Goal: Task Accomplishment & Management: Complete application form

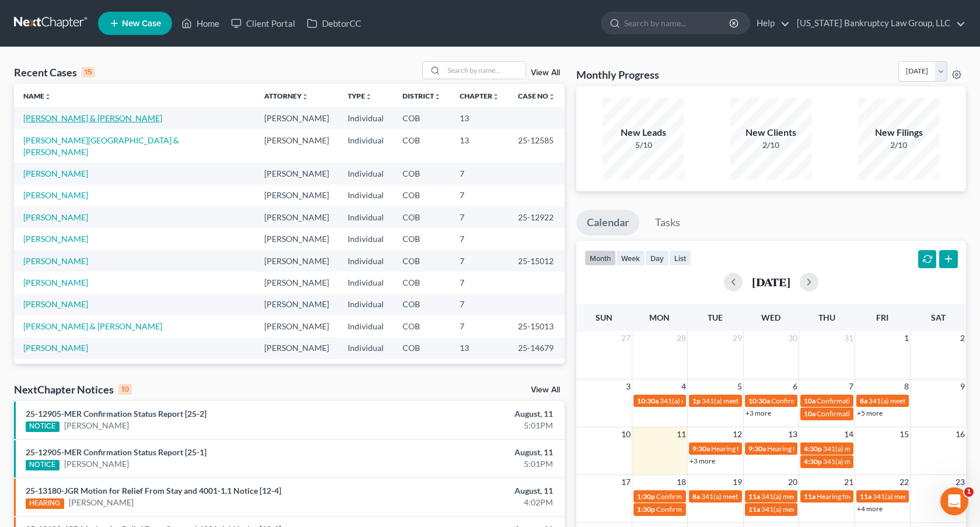
click at [77, 117] on link "[PERSON_NAME] & [PERSON_NAME]" at bounding box center [92, 118] width 139 height 10
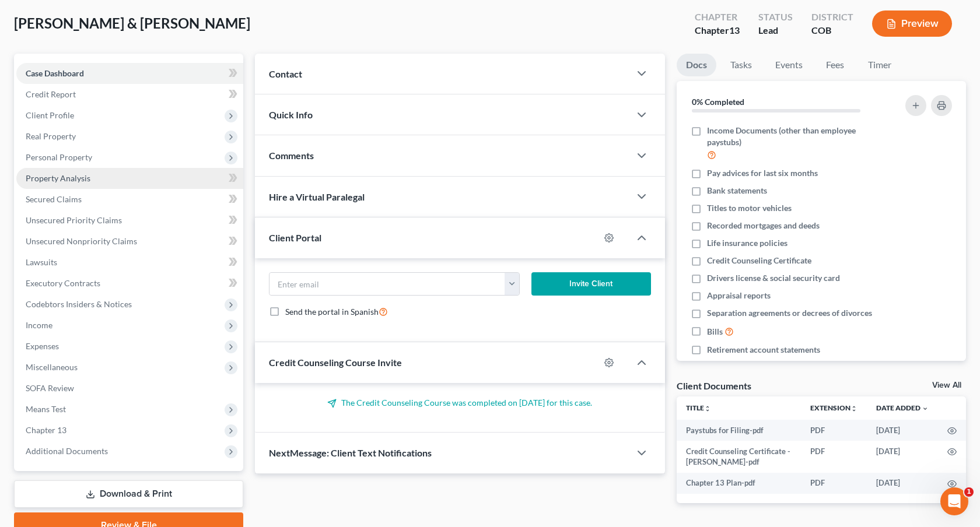
scroll to position [113, 0]
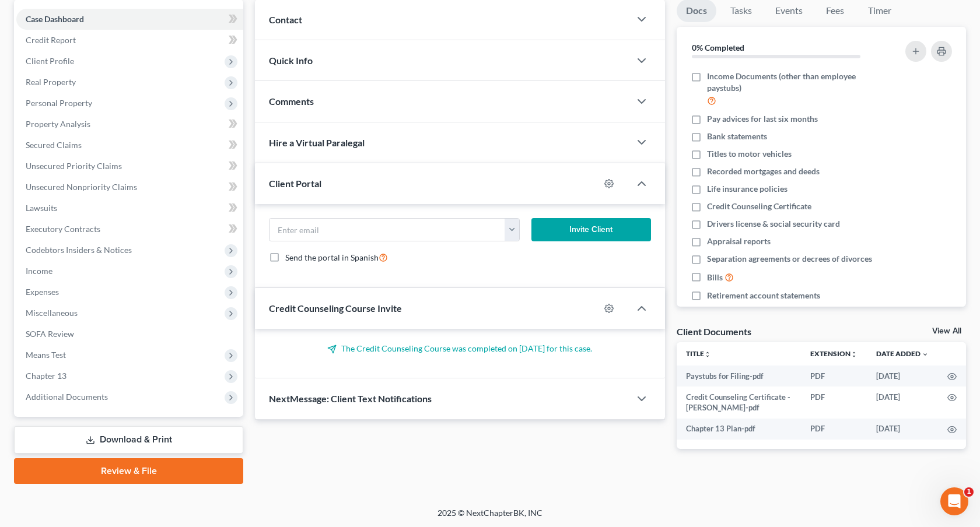
click at [186, 466] on link "Review & File" at bounding box center [128, 472] width 229 height 26
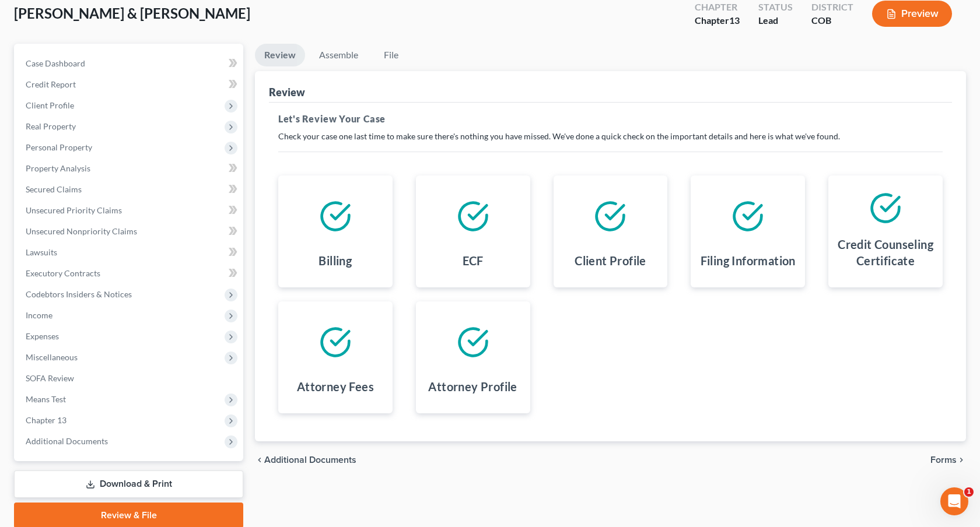
scroll to position [113, 0]
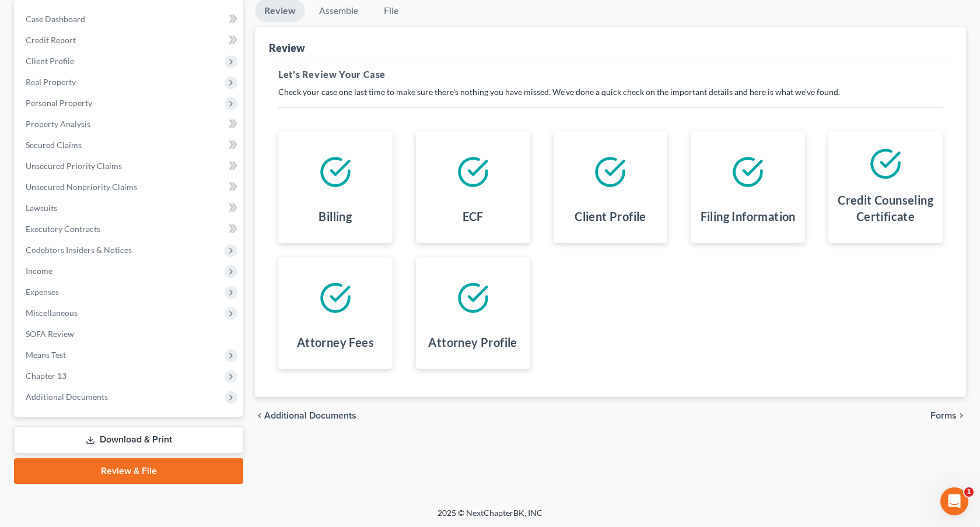
click at [930, 416] on div "chevron_left Additional Documents Forms chevron_right" at bounding box center [610, 415] width 711 height 37
click at [940, 417] on span "Forms" at bounding box center [944, 415] width 26 height 9
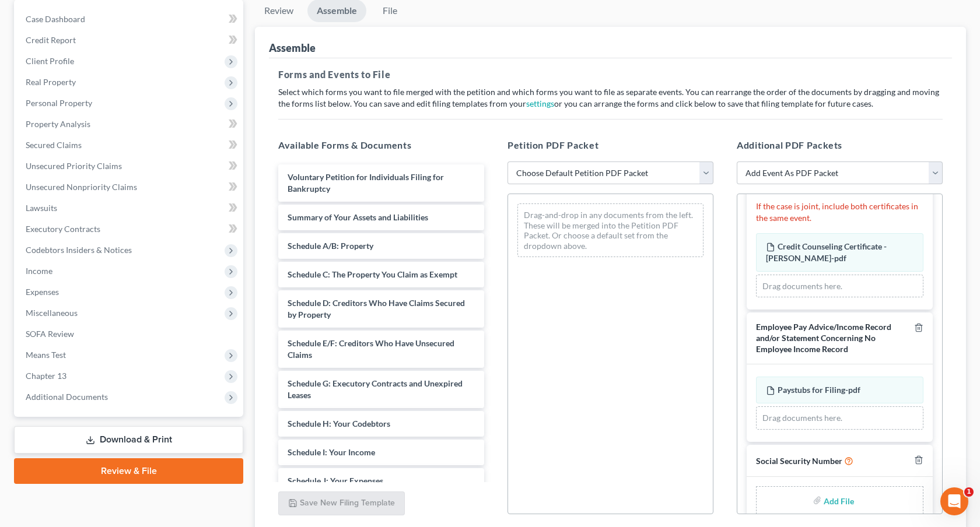
scroll to position [182, 0]
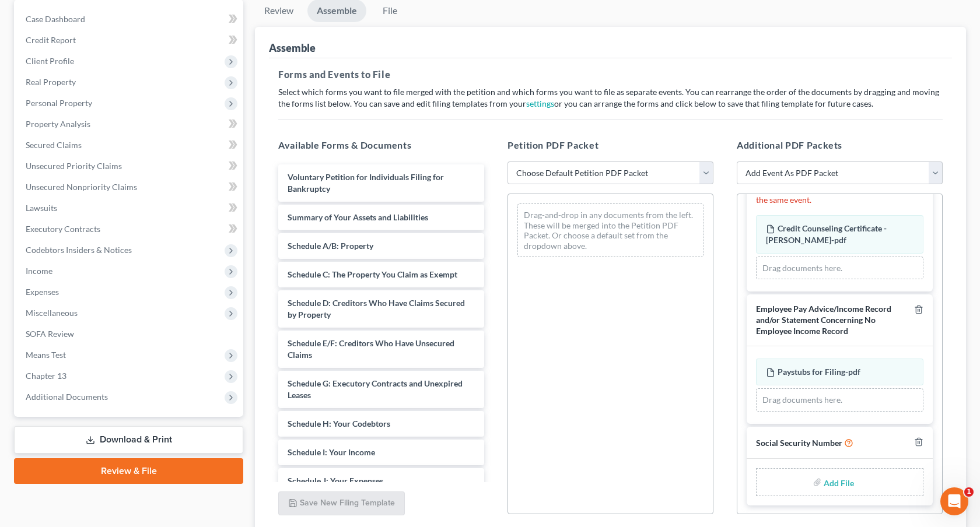
click at [837, 481] on input "file" at bounding box center [838, 482] width 28 height 21
type input "C:\fakepath\081125 Statement of Social Security Number.pdf"
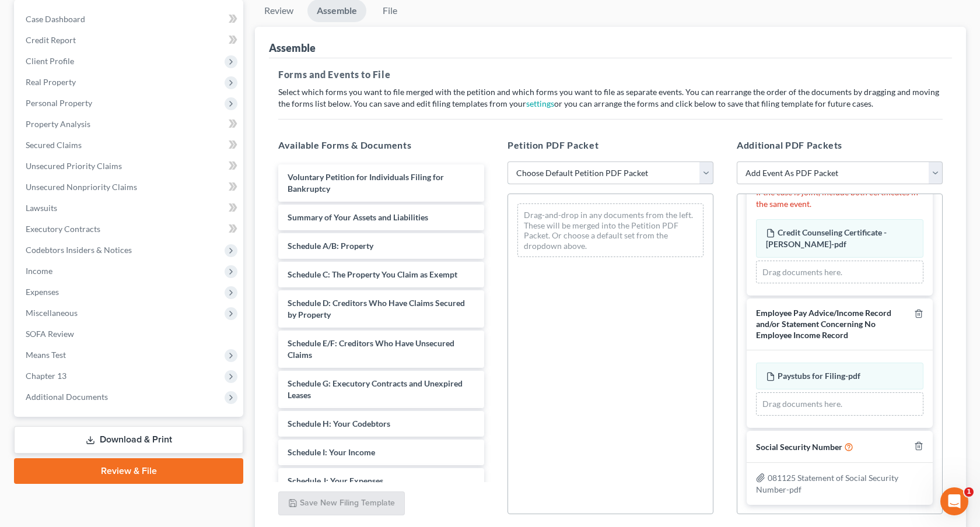
click at [635, 176] on select "Choose Default Petition PDF Packet Emergency Filing (Voluntary Petition and Cre…" at bounding box center [611, 173] width 206 height 23
select select "1"
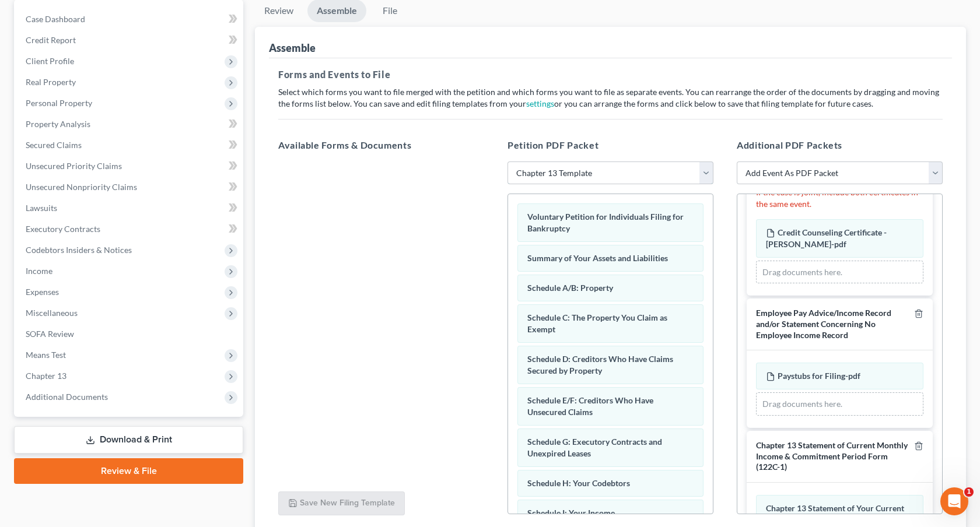
scroll to position [204, 0]
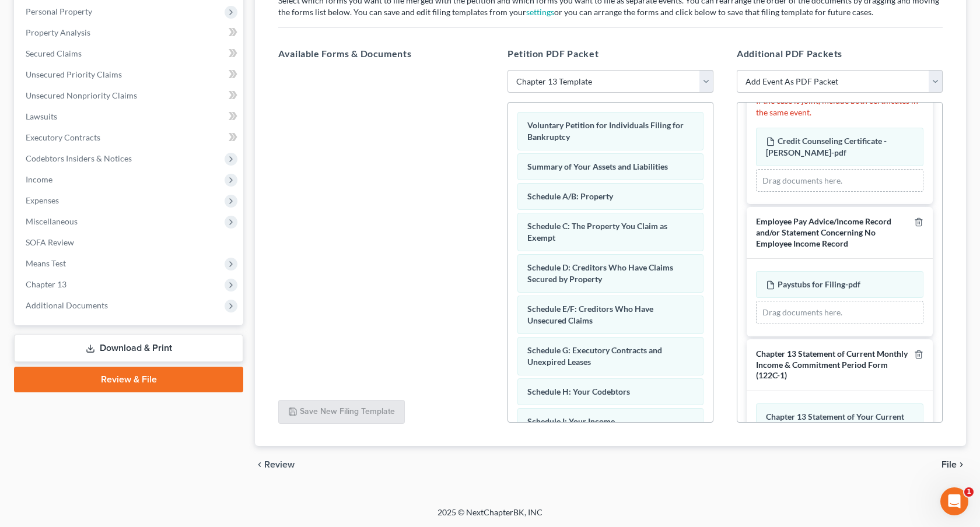
click at [944, 462] on span "File" at bounding box center [949, 464] width 15 height 9
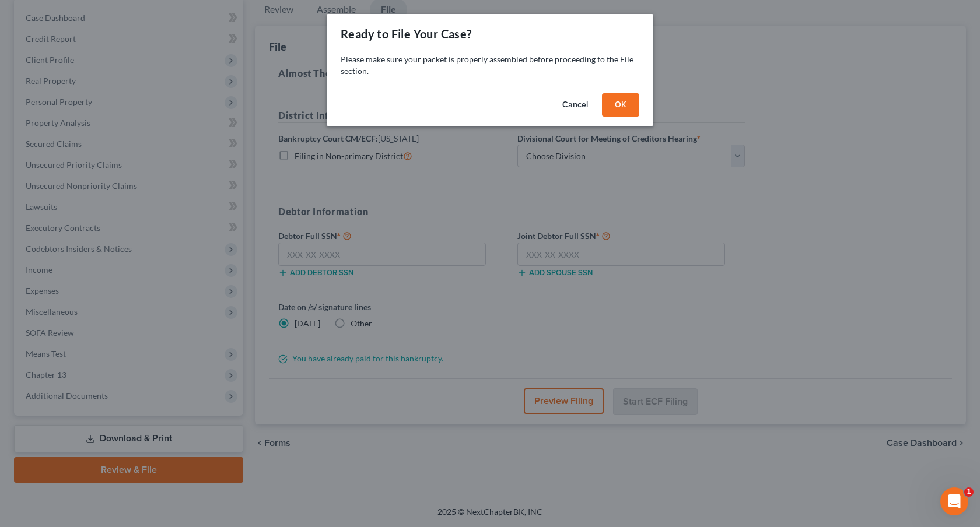
scroll to position [113, 0]
click at [625, 107] on button "OK" at bounding box center [620, 104] width 37 height 23
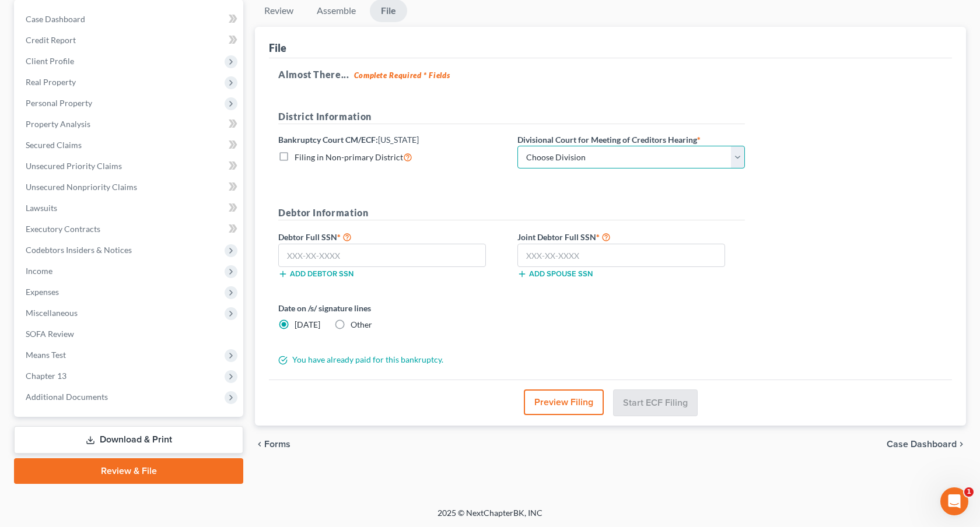
click at [624, 151] on select "Choose Division Denver" at bounding box center [632, 157] width 228 height 23
click at [620, 162] on select "Choose Division Denver" at bounding box center [632, 157] width 228 height 23
select select "0"
click at [378, 254] on input "text" at bounding box center [382, 255] width 208 height 23
type input "614-09-3986"
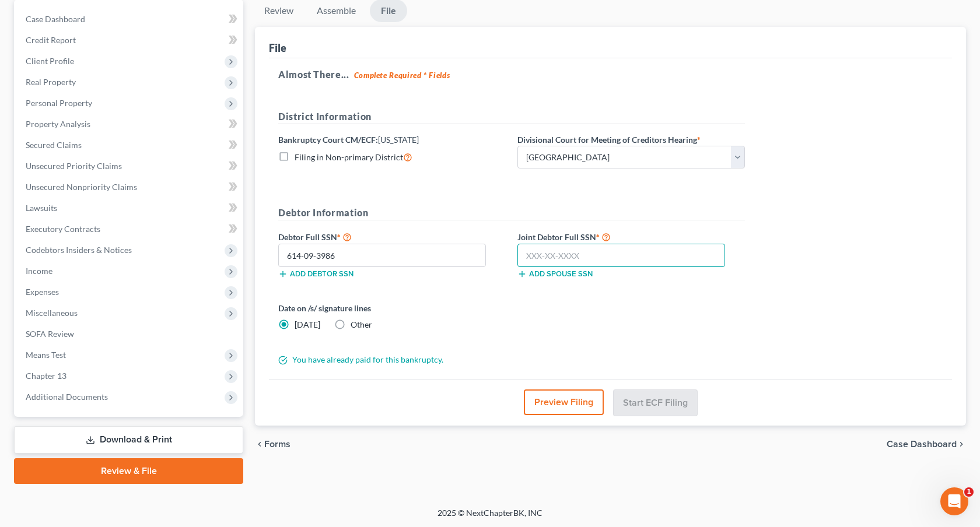
click at [555, 260] on input "text" at bounding box center [622, 255] width 208 height 23
type input "521-77-3410"
click at [673, 401] on button "Start ECF Filing" at bounding box center [655, 403] width 83 height 26
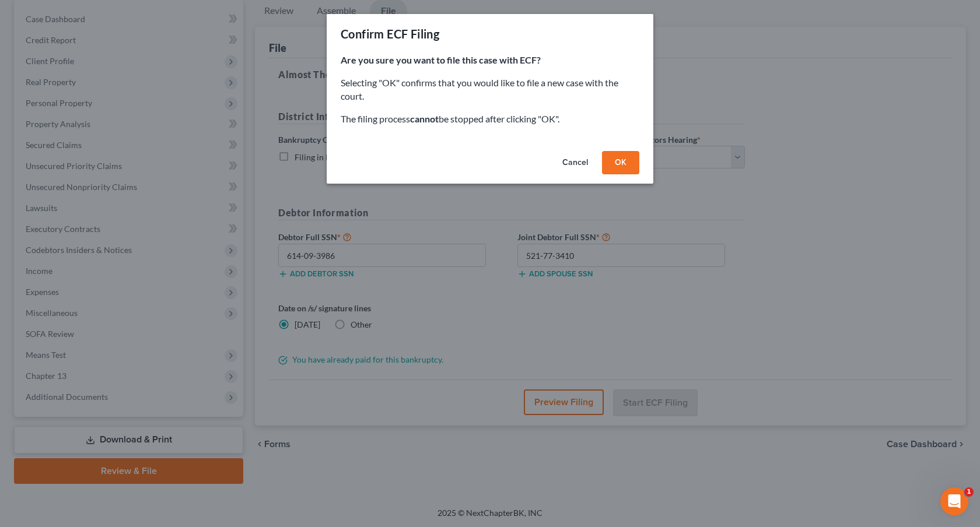
click at [628, 167] on button "OK" at bounding box center [620, 162] width 37 height 23
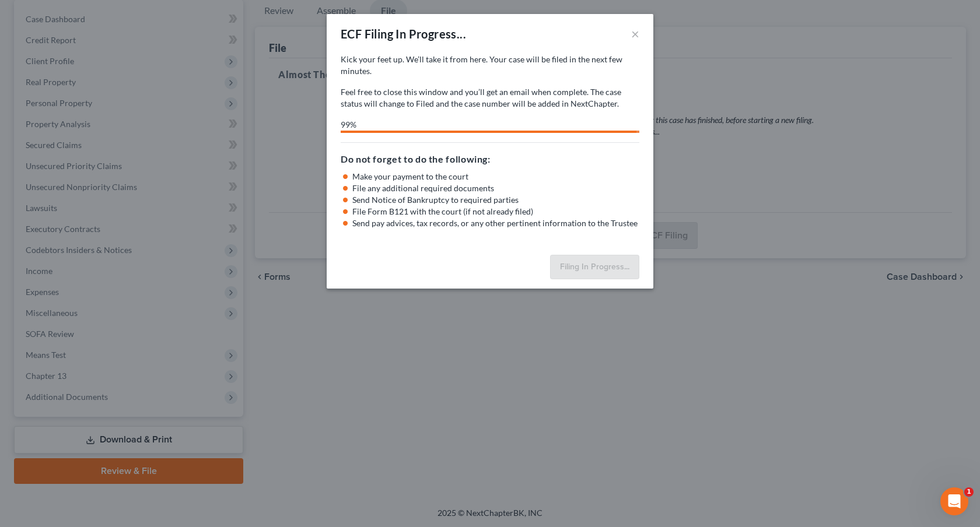
select select "0"
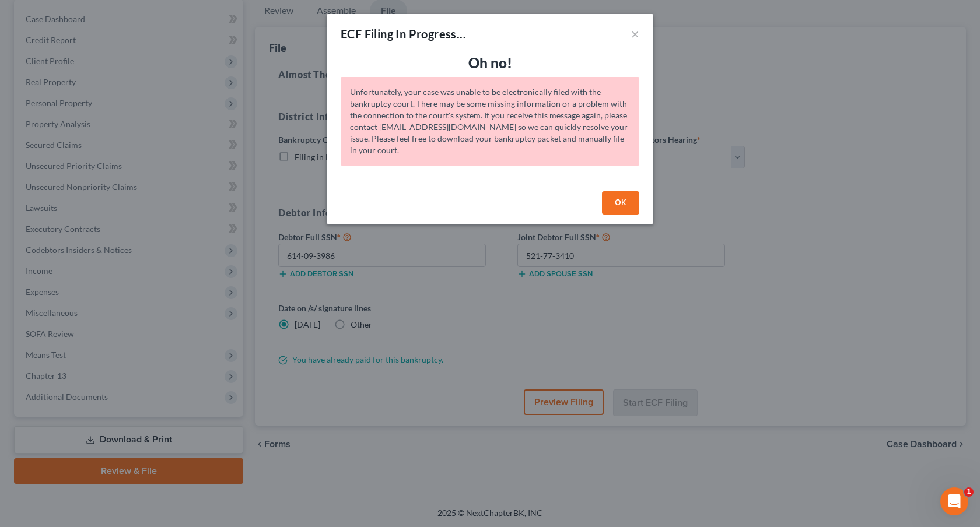
click at [627, 200] on button "OK" at bounding box center [620, 202] width 37 height 23
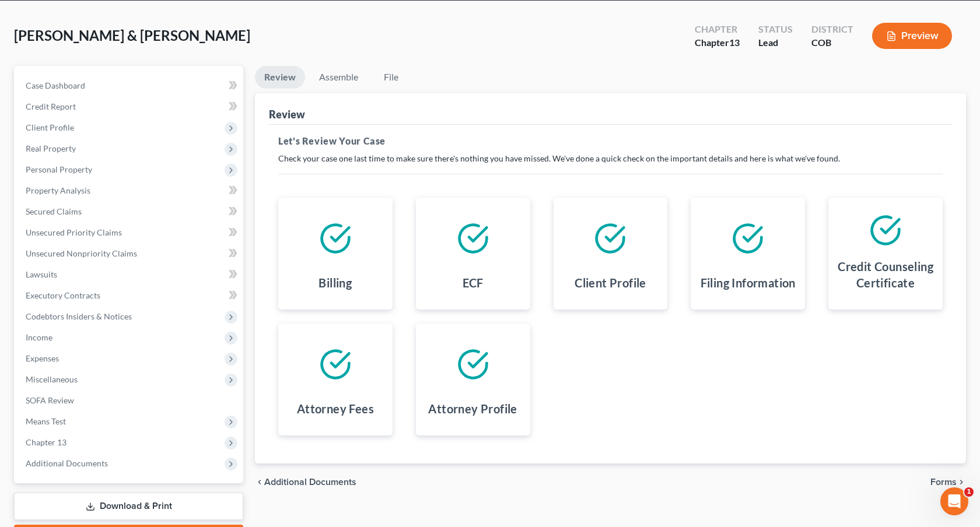
scroll to position [113, 0]
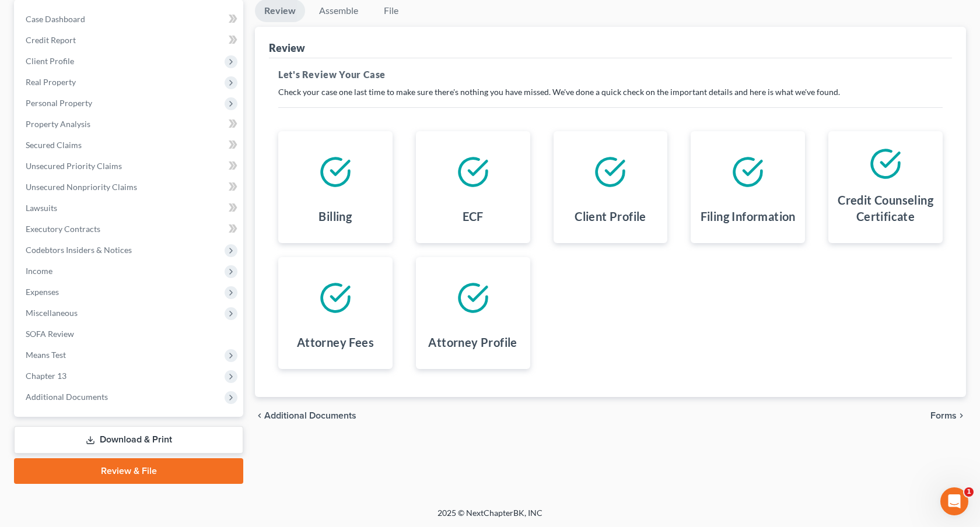
click at [939, 416] on span "Forms" at bounding box center [944, 415] width 26 height 9
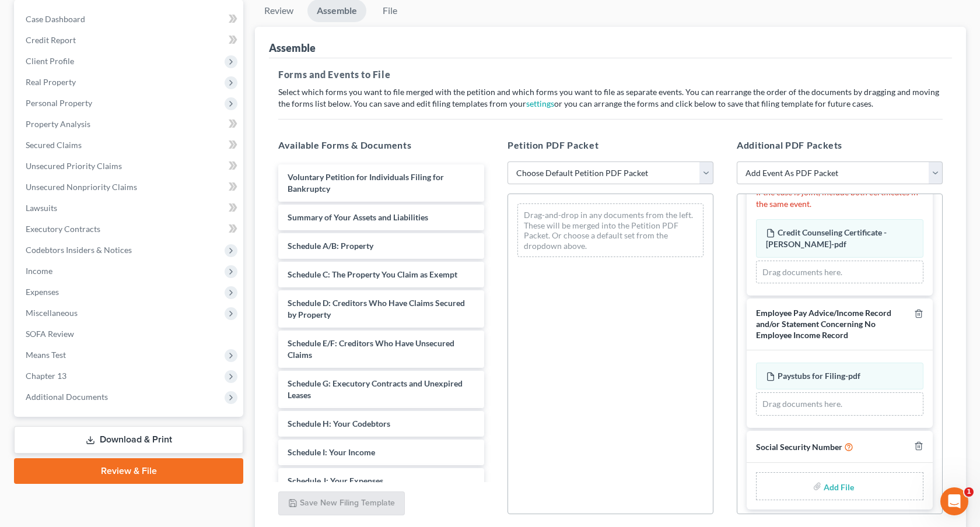
scroll to position [182, 0]
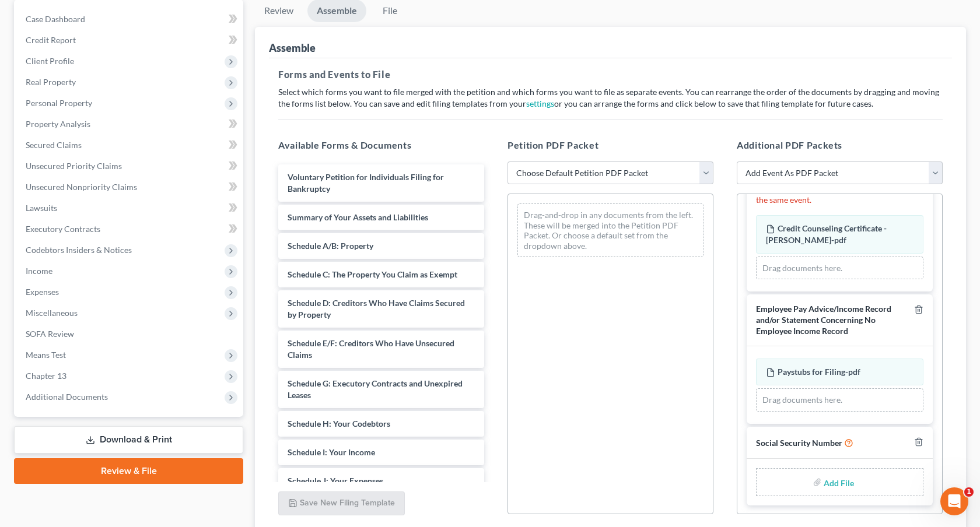
click at [847, 482] on input "file" at bounding box center [838, 482] width 28 height 21
type input "C:\fakepath\081125 Statement of Social Security Number.pdf"
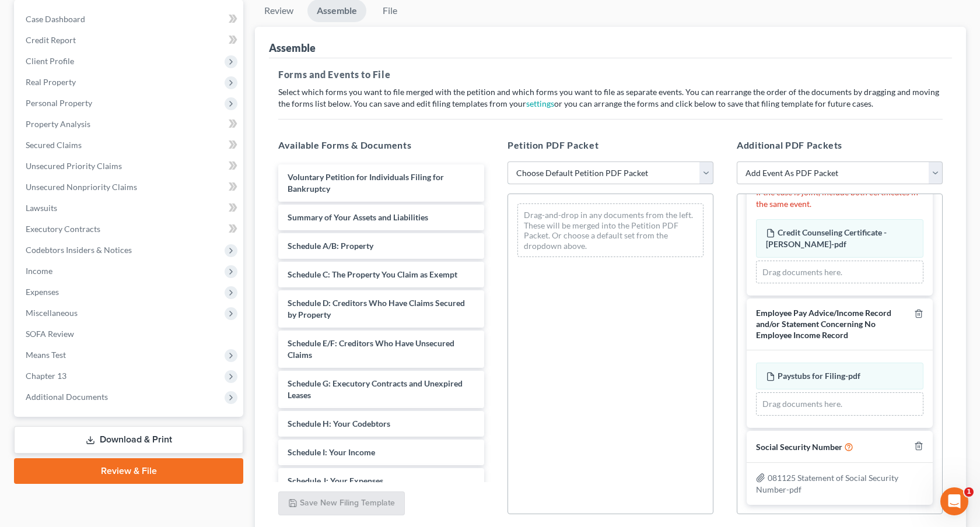
click at [625, 171] on select "Choose Default Petition PDF Packet Emergency Filing (Voluntary Petition and Cre…" at bounding box center [611, 173] width 206 height 23
select select "1"
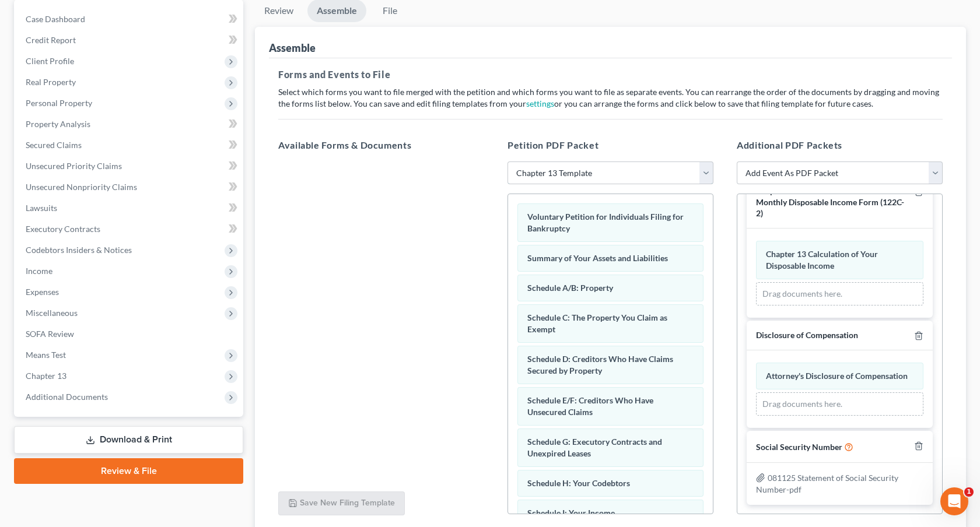
scroll to position [204, 0]
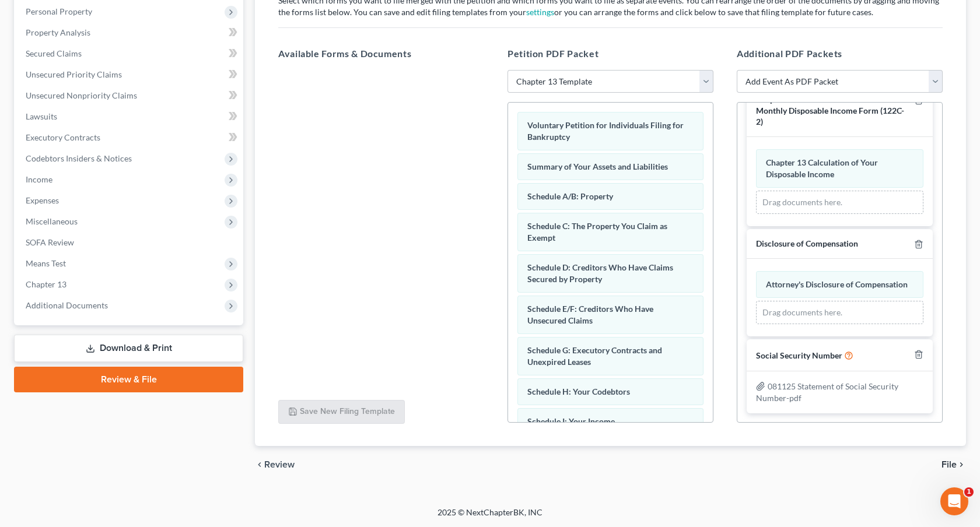
click at [947, 464] on span "File" at bounding box center [949, 464] width 15 height 9
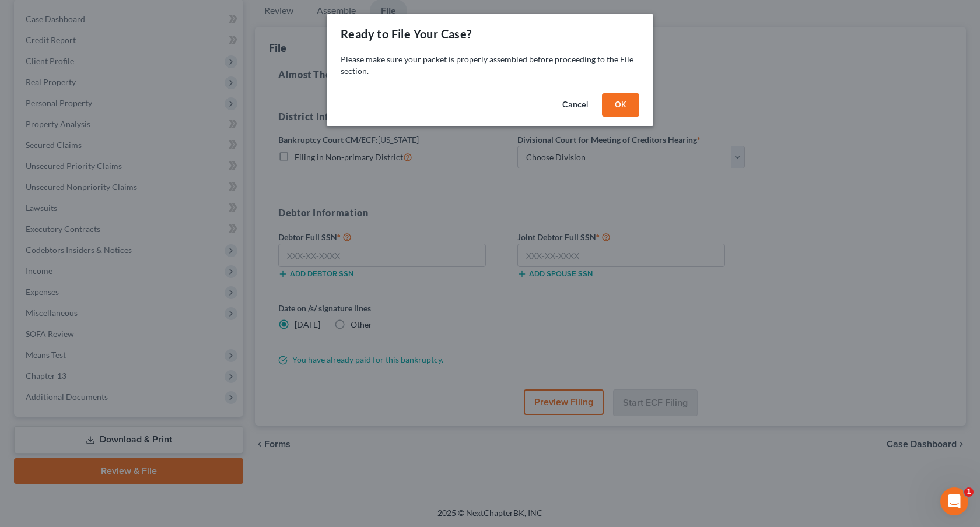
click at [614, 96] on button "OK" at bounding box center [620, 104] width 37 height 23
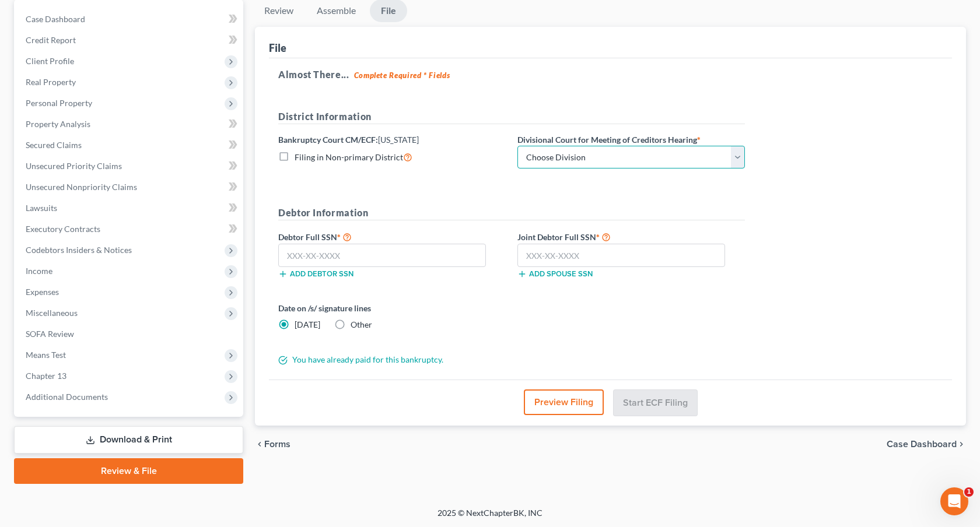
click at [617, 155] on select "Choose Division Denver" at bounding box center [632, 157] width 228 height 23
select select "0"
click at [563, 254] on input "text" at bounding box center [622, 255] width 208 height 23
type input "521-77-3410"
click at [434, 256] on input "text" at bounding box center [382, 255] width 208 height 23
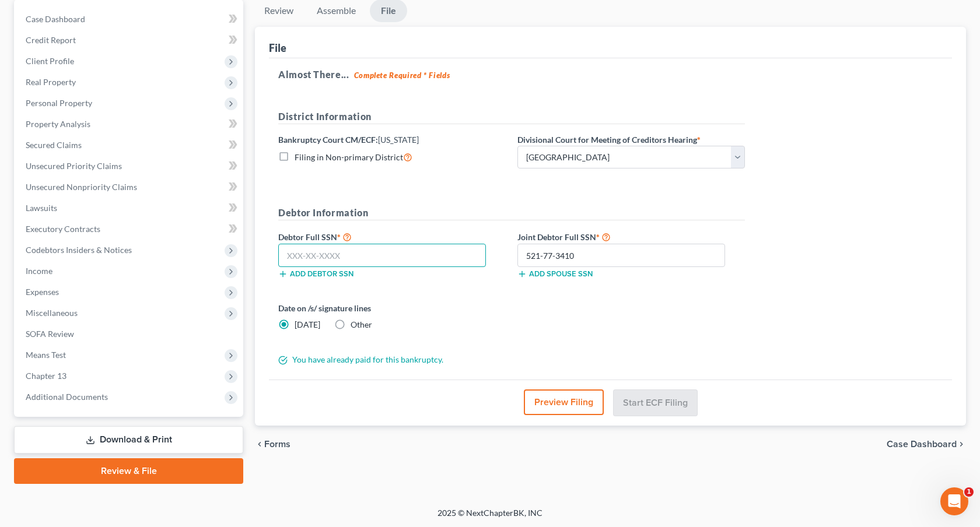
click at [391, 251] on input "text" at bounding box center [382, 255] width 208 height 23
type input "614-09-3986"
click at [659, 402] on button "Start ECF Filing" at bounding box center [655, 403] width 83 height 26
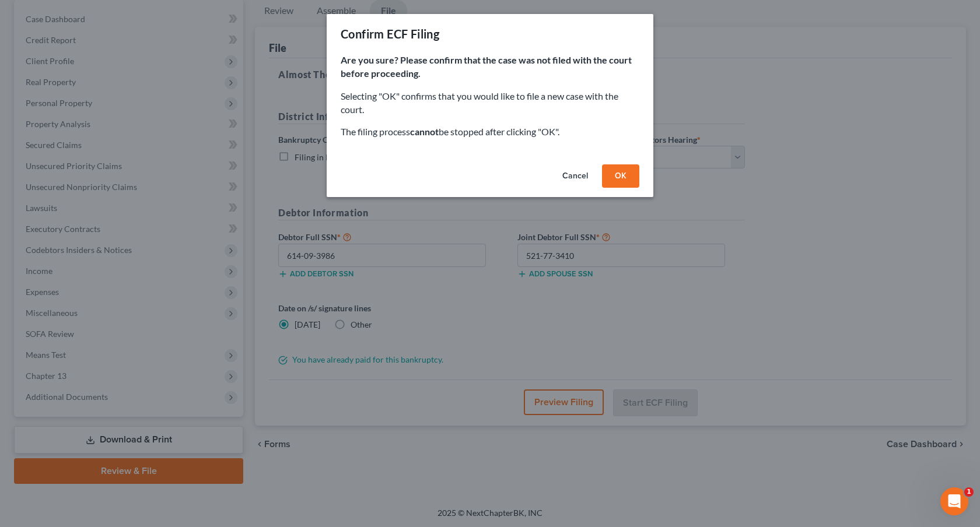
click at [613, 166] on button "OK" at bounding box center [620, 176] width 37 height 23
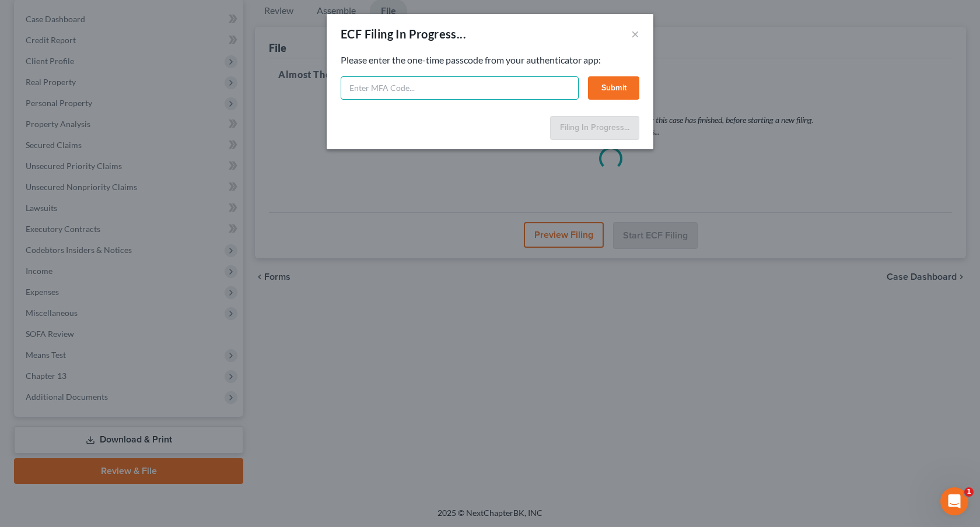
click at [404, 86] on input "text" at bounding box center [460, 87] width 238 height 23
type input "307582"
click at [613, 89] on button "Submit" at bounding box center [613, 87] width 51 height 23
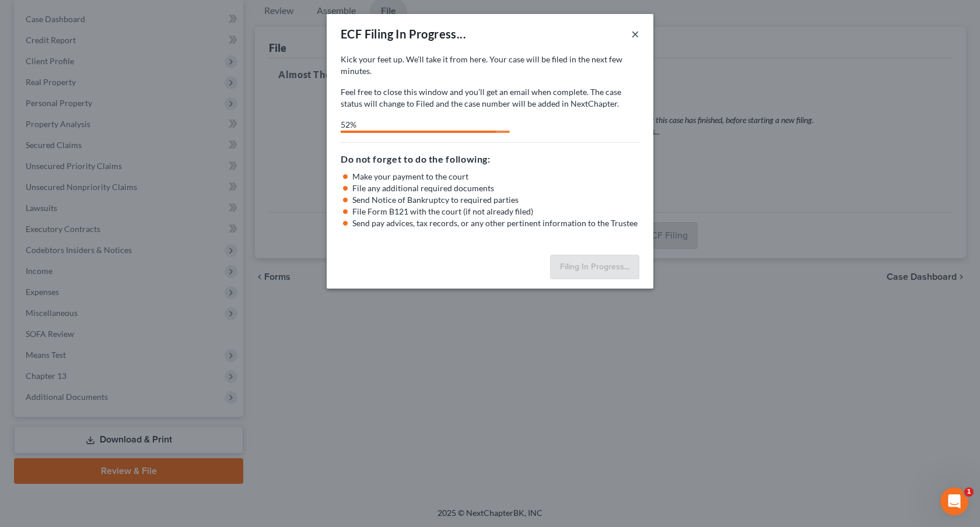
click at [637, 34] on button "×" at bounding box center [635, 34] width 8 height 14
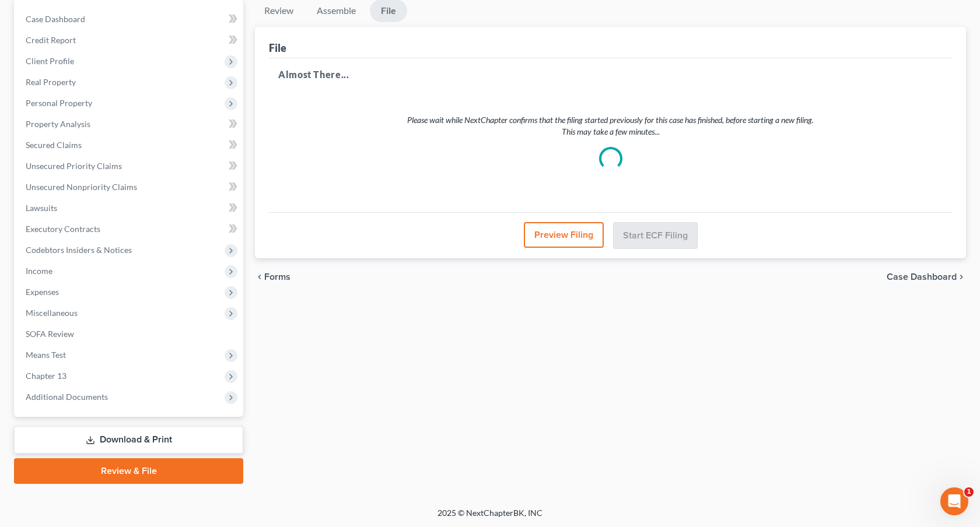
scroll to position [0, 0]
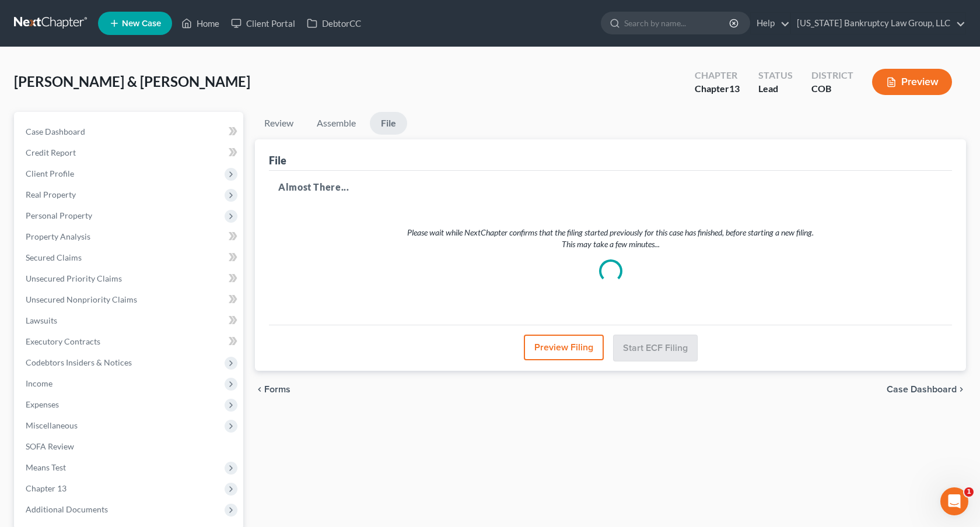
click at [58, 26] on link at bounding box center [51, 23] width 75 height 21
